Goal: Task Accomplishment & Management: Manage account settings

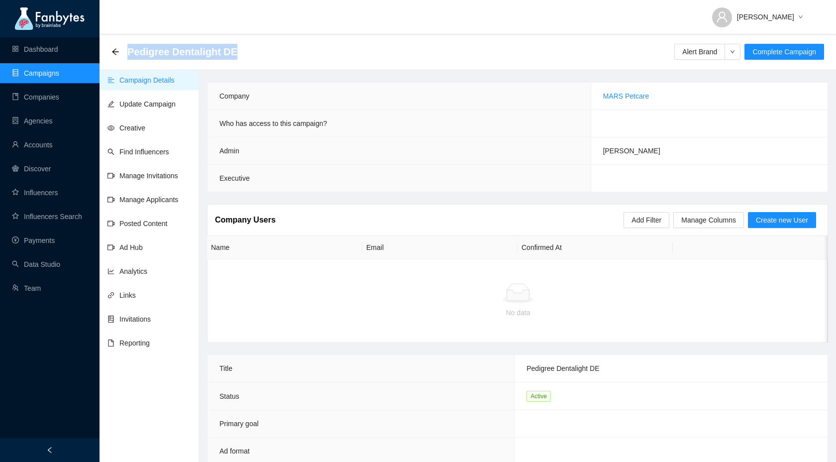
drag, startPoint x: 239, startPoint y: 55, endPoint x: 128, endPoint y: 50, distance: 111.1
click at [128, 50] on div "Pedigree Dentalight DE Alert Brand Complete Campaign" at bounding box center [467, 52] width 712 height 20
copy span "Pedigree Dentalight DE"
click at [33, 244] on link "Payments" at bounding box center [33, 240] width 43 height 8
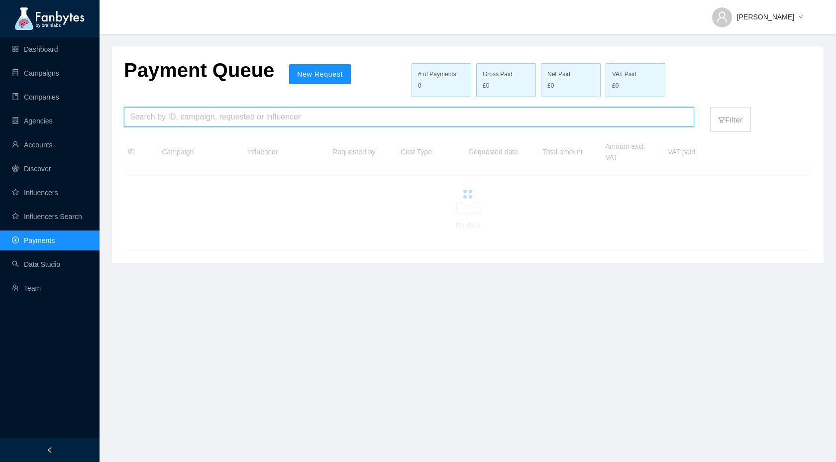
click at [184, 115] on input "search" at bounding box center [409, 116] width 558 height 19
paste input "**********"
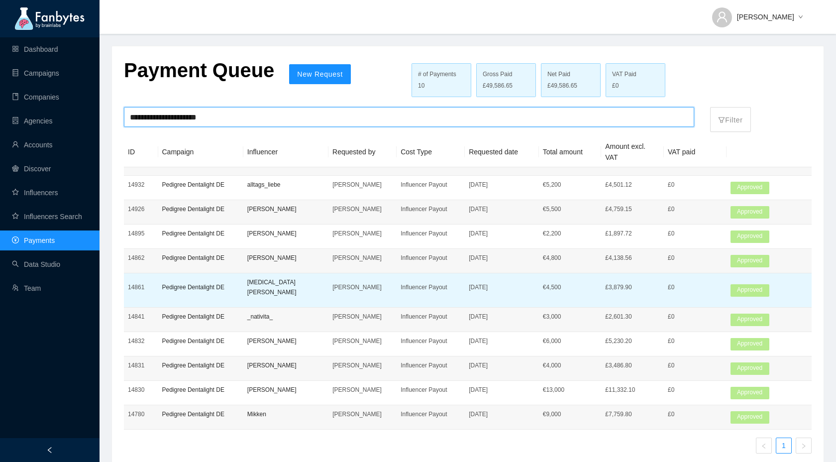
scroll to position [14, 0]
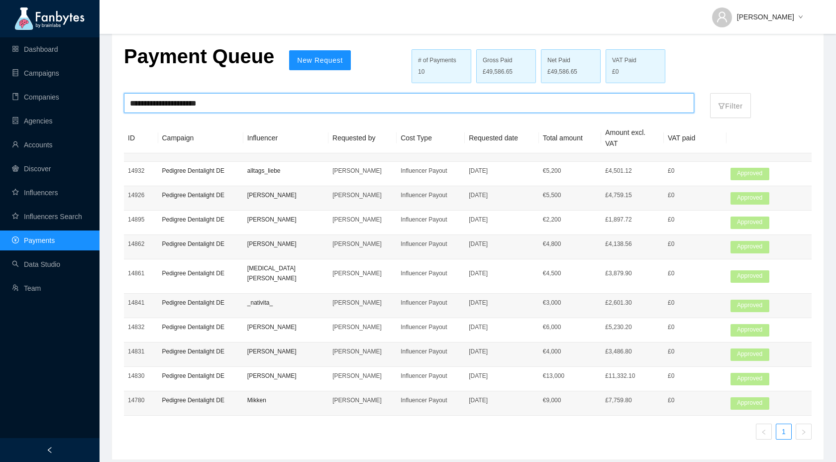
type input "**********"
drag, startPoint x: 233, startPoint y: 104, endPoint x: 110, endPoint y: 90, distance: 123.6
click at [110, 90] on main "**********" at bounding box center [467, 228] width 736 height 485
click at [38, 75] on link "Campaigns" at bounding box center [35, 73] width 47 height 8
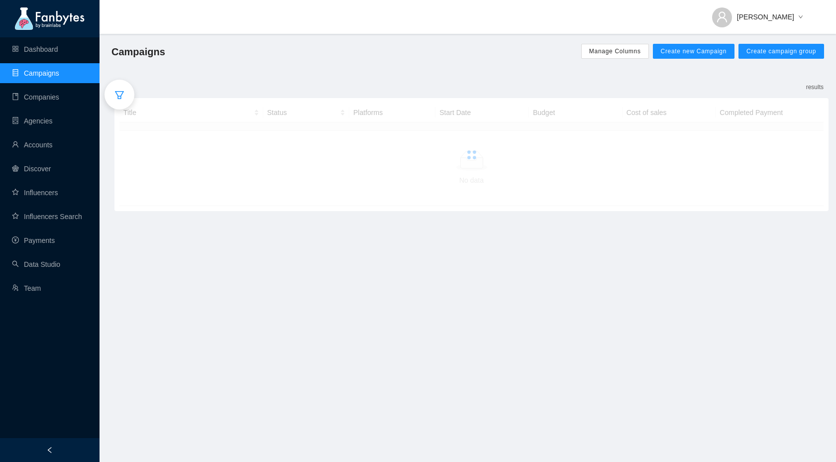
click at [115, 96] on icon "filter" at bounding box center [119, 95] width 10 height 10
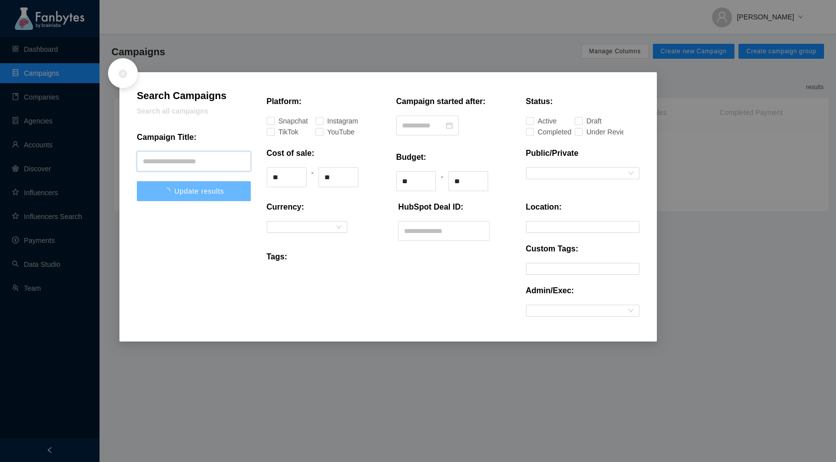
click at [182, 167] on input "text" at bounding box center [194, 161] width 114 height 20
paste input "**********"
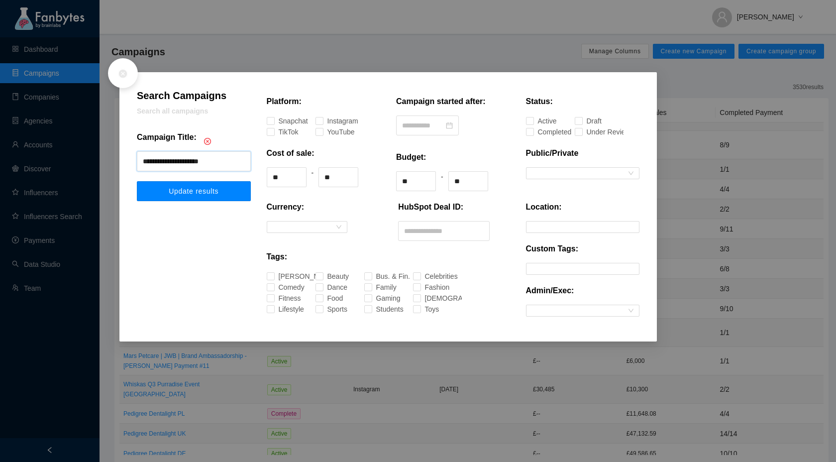
type input "**********"
click at [187, 188] on span "Update results" at bounding box center [194, 191] width 50 height 8
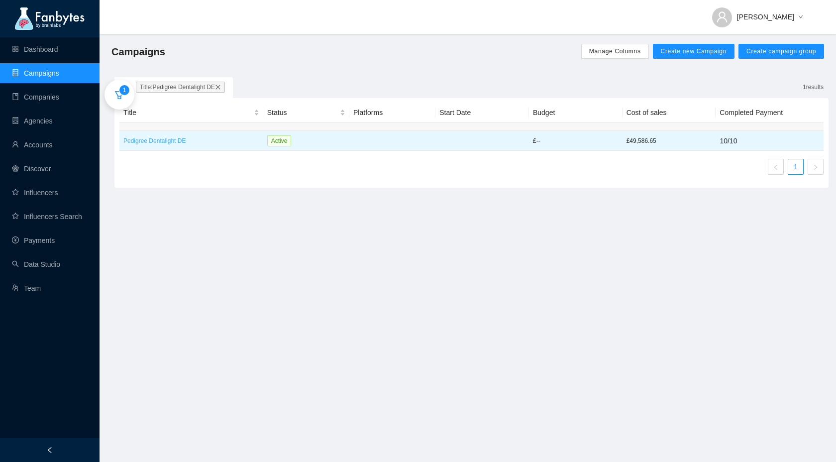
click at [163, 142] on p "Pedigree Dentalight DE" at bounding box center [191, 141] width 136 height 10
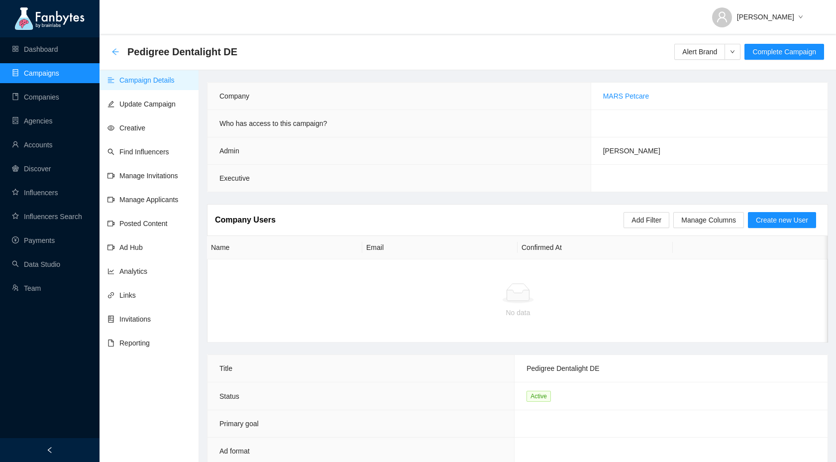
click at [112, 50] on icon "arrow-left" at bounding box center [115, 52] width 8 height 8
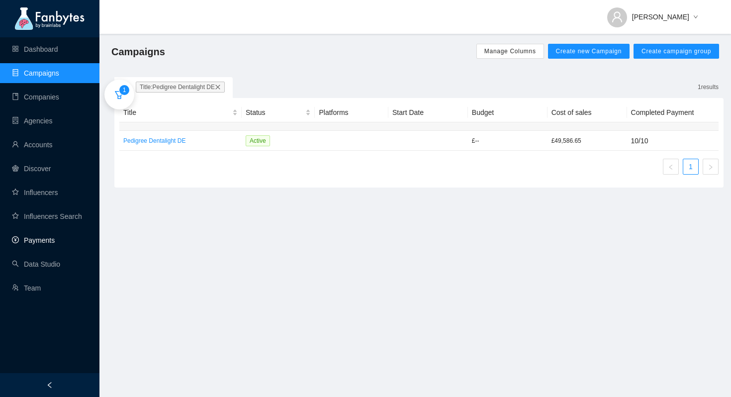
click at [47, 241] on link "Payments" at bounding box center [33, 240] width 43 height 8
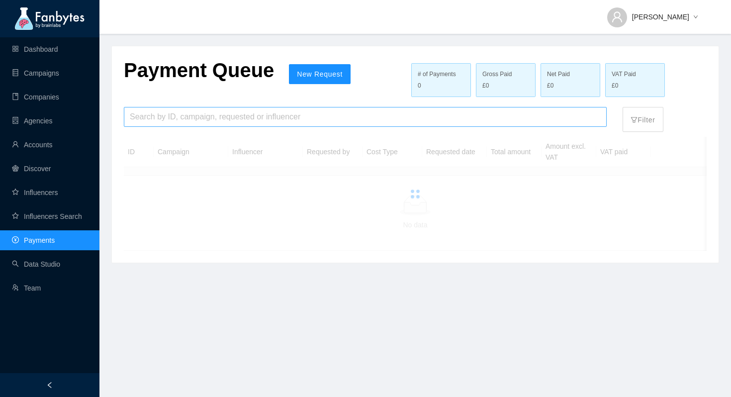
click at [174, 119] on input "search" at bounding box center [365, 116] width 471 height 19
paste input "**********"
type input "**********"
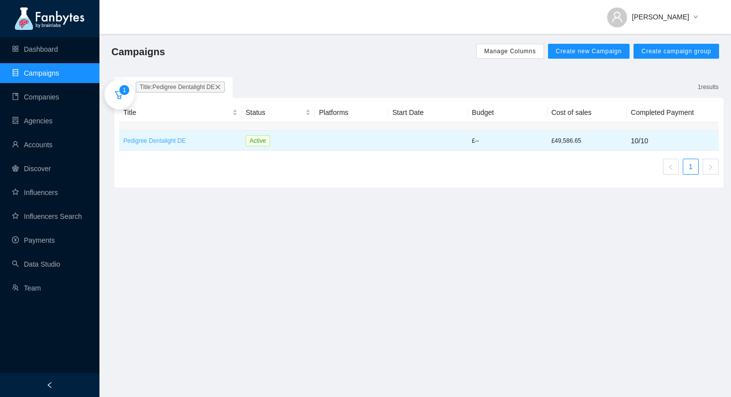
click at [148, 141] on p "Pedigree Dentalight DE" at bounding box center [180, 141] width 114 height 10
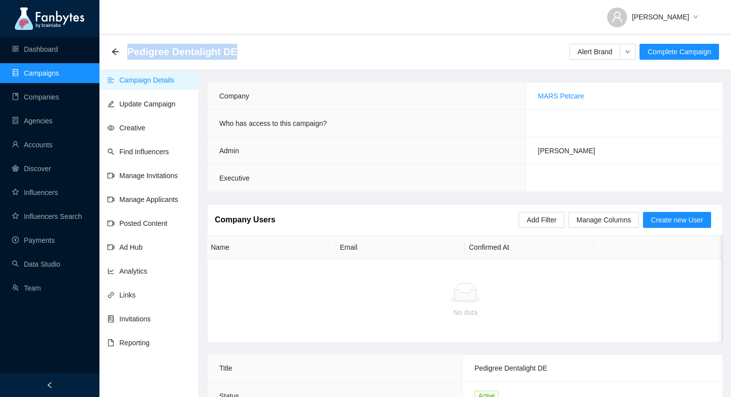
drag, startPoint x: 230, startPoint y: 51, endPoint x: 128, endPoint y: 51, distance: 102.0
click at [128, 51] on div "Pedigree Dentalight DE Alert Brand Complete Campaign" at bounding box center [415, 52] width 608 height 20
copy span "Pedigree Dentalight DE"
click at [55, 244] on link "Payments" at bounding box center [33, 240] width 43 height 8
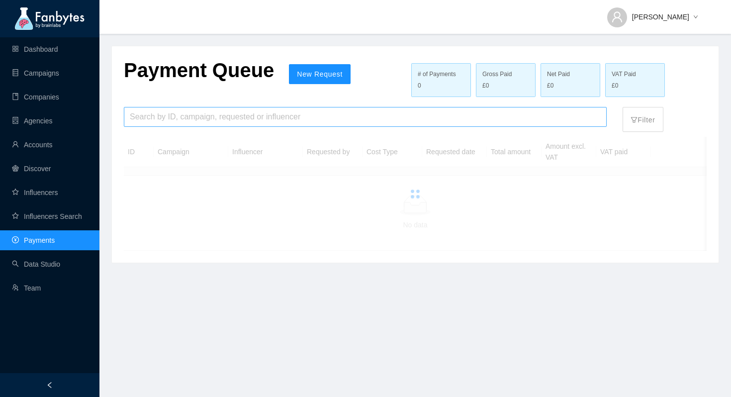
click at [162, 121] on input "search" at bounding box center [365, 116] width 471 height 19
paste input "**********"
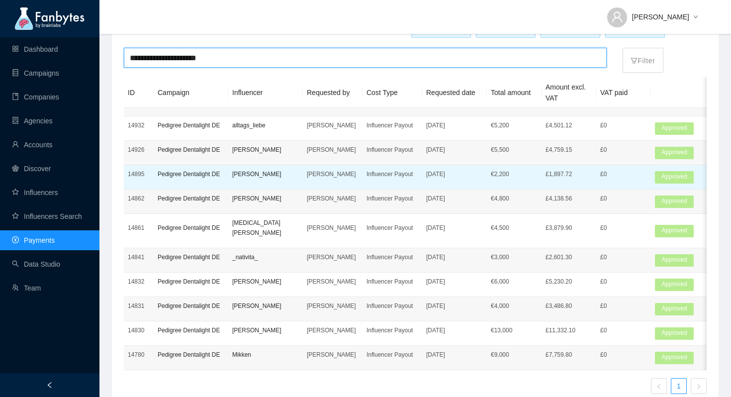
scroll to position [79, 0]
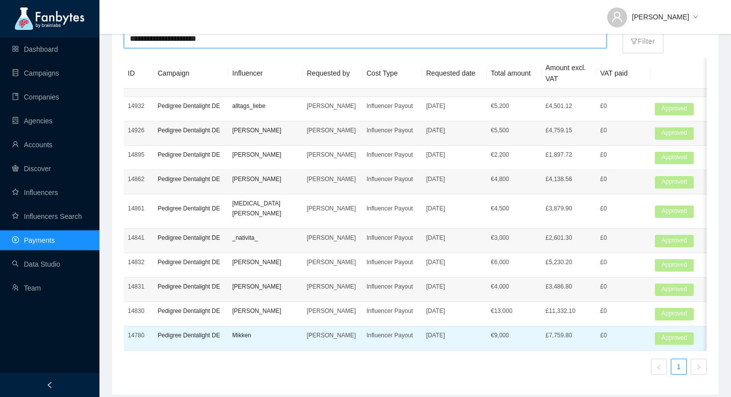
type input "**********"
click at [245, 330] on p "Mikken" at bounding box center [265, 335] width 67 height 10
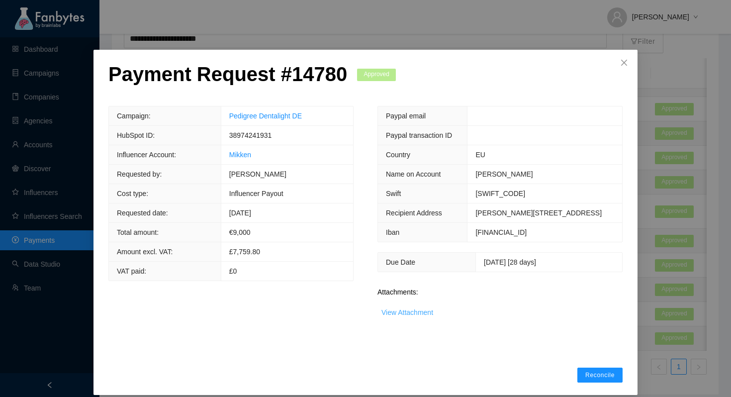
click at [410, 316] on link "View Attachment" at bounding box center [408, 312] width 52 height 8
click at [625, 62] on icon "close" at bounding box center [624, 63] width 8 height 8
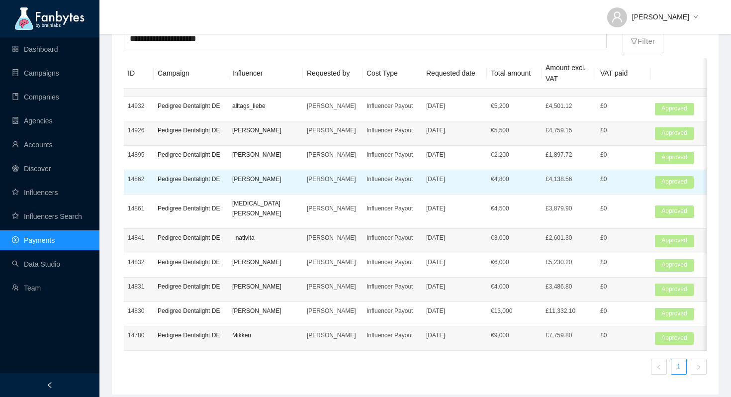
click at [264, 178] on p "[PERSON_NAME]" at bounding box center [265, 179] width 67 height 10
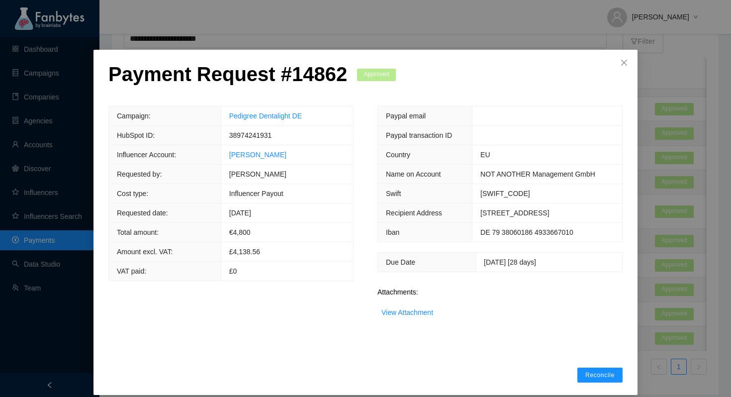
click at [401, 318] on div "Attachments: View Attachment" at bounding box center [500, 305] width 245 height 26
click at [401, 316] on link "View Attachment" at bounding box center [408, 312] width 52 height 8
click at [620, 62] on span "Close" at bounding box center [624, 63] width 27 height 27
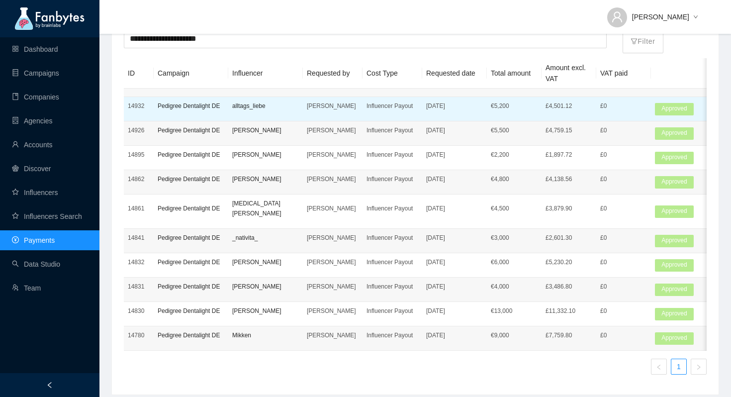
click at [276, 114] on td "alltags_liebe" at bounding box center [265, 109] width 75 height 24
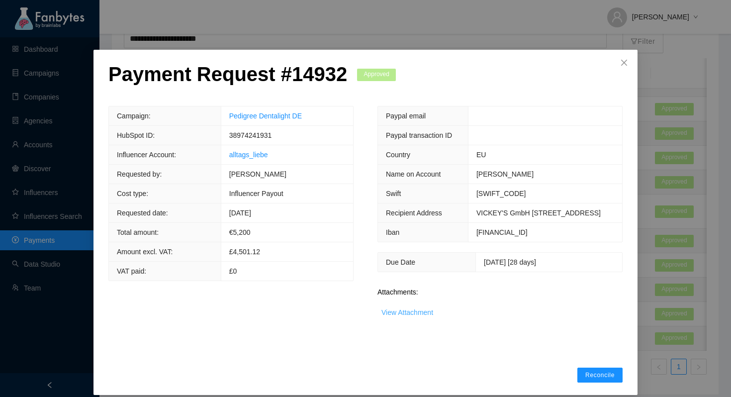
click at [402, 316] on link "View Attachment" at bounding box center [408, 312] width 52 height 8
click at [624, 65] on icon "close" at bounding box center [624, 63] width 8 height 8
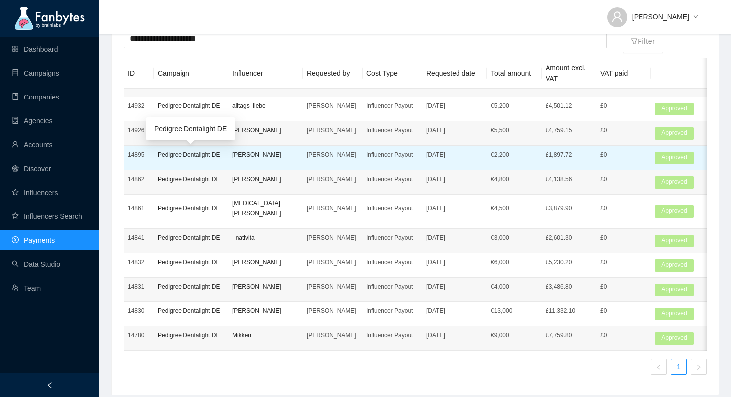
click at [220, 153] on p "Pedigree Dentalight DE" at bounding box center [191, 155] width 67 height 10
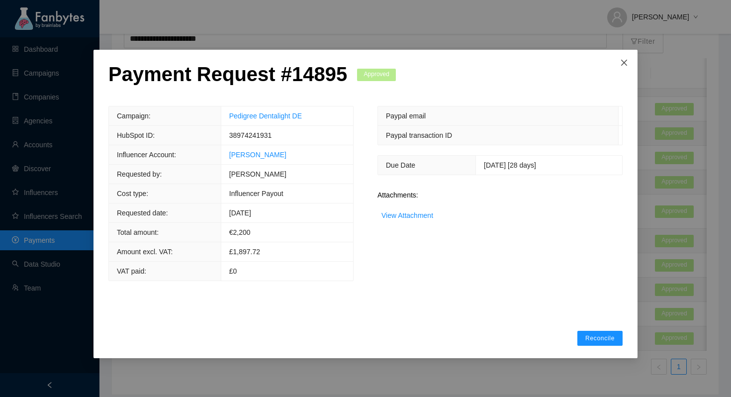
click at [620, 67] on span "Close" at bounding box center [624, 63] width 27 height 27
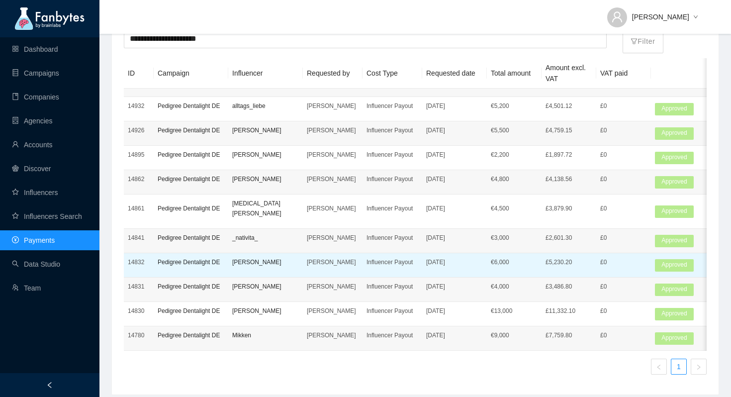
click at [261, 257] on p "[PERSON_NAME]" at bounding box center [265, 262] width 67 height 10
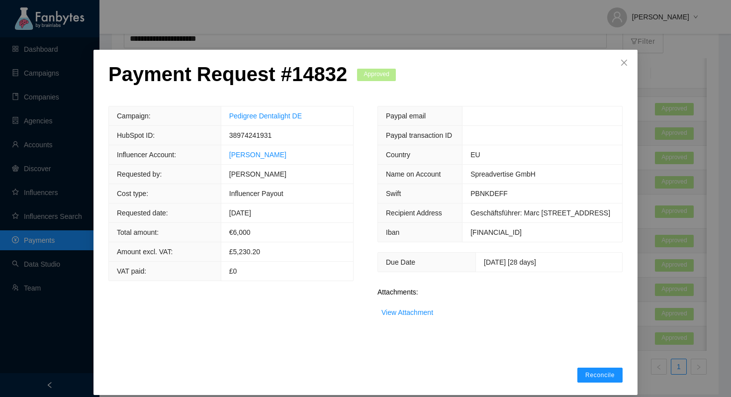
click at [400, 318] on div "View Attachment" at bounding box center [408, 312] width 52 height 11
click at [401, 316] on link "View Attachment" at bounding box center [408, 312] width 52 height 8
click at [624, 60] on icon "close" at bounding box center [624, 63] width 8 height 8
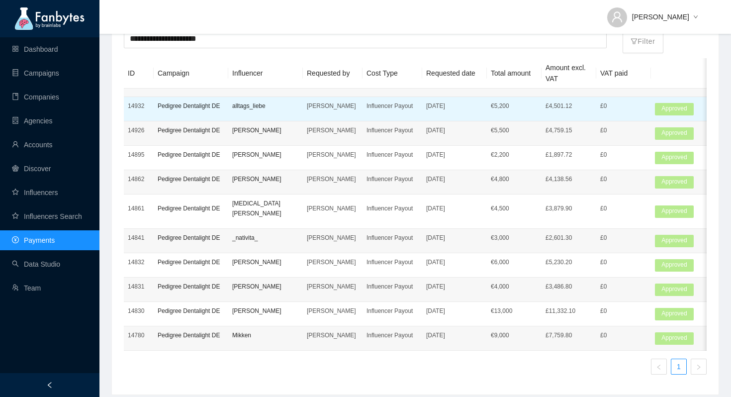
click at [267, 107] on p "alltags_liebe" at bounding box center [265, 106] width 67 height 10
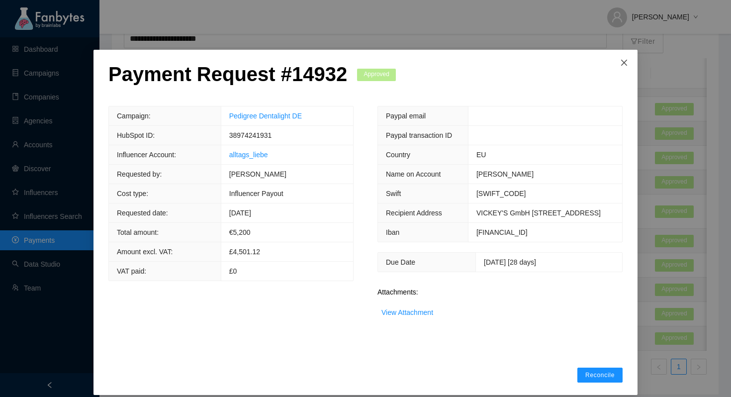
click at [624, 60] on icon "close" at bounding box center [624, 63] width 8 height 8
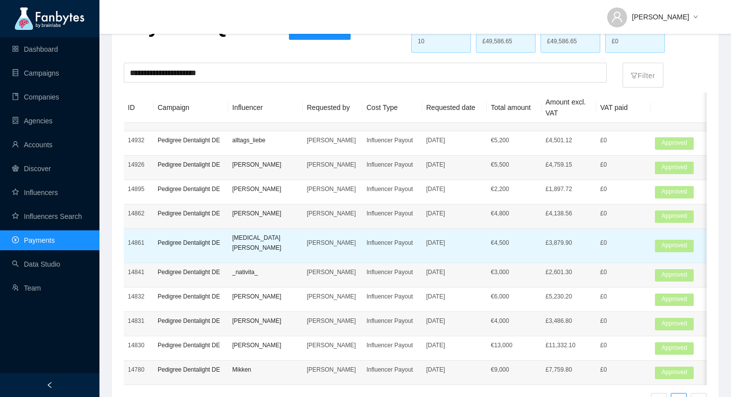
scroll to position [55, 0]
